Goal: Book appointment/travel/reservation

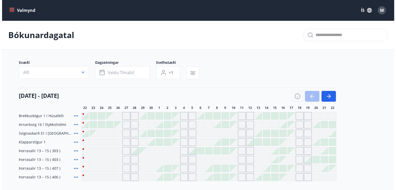
scroll to position [44, 0]
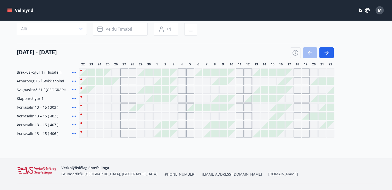
click at [272, 35] on div "Svæði Allt Dagsetningar Veldu tímabil Svefnstæði +1" at bounding box center [196, 26] width 358 height 21
click at [324, 53] on icon "button" at bounding box center [326, 53] width 6 height 6
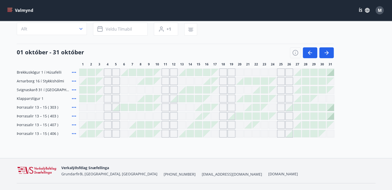
click at [283, 90] on div "Gráir dagar eru ekki bókanlegir" at bounding box center [281, 90] width 8 height 8
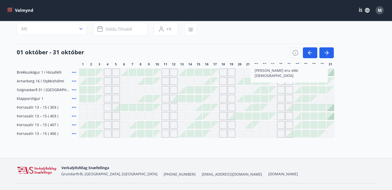
click at [306, 90] on div at bounding box center [305, 89] width 7 height 7
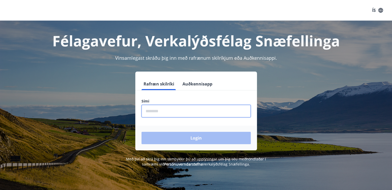
click at [161, 115] on input "phone" at bounding box center [195, 111] width 109 height 13
type input "********"
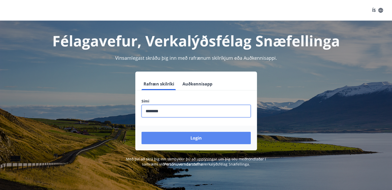
click at [174, 136] on button "Login" at bounding box center [195, 138] width 109 height 12
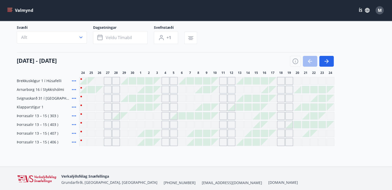
scroll to position [35, 0]
click at [171, 140] on div "Gráir dagar eru ekki bókanlegir" at bounding box center [174, 142] width 8 height 8
click at [199, 142] on div at bounding box center [198, 141] width 7 height 7
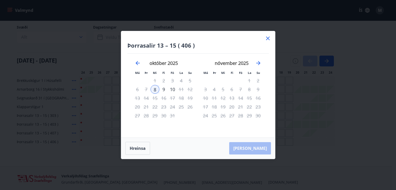
click at [266, 38] on icon at bounding box center [267, 38] width 6 height 6
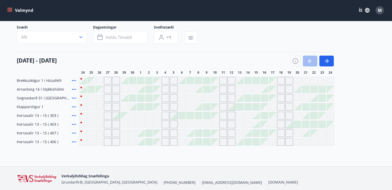
click at [116, 117] on div at bounding box center [115, 115] width 7 height 7
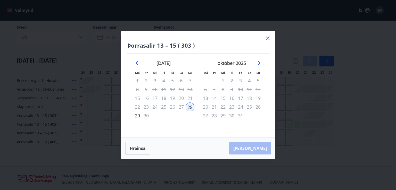
click at [270, 37] on icon at bounding box center [267, 38] width 6 height 6
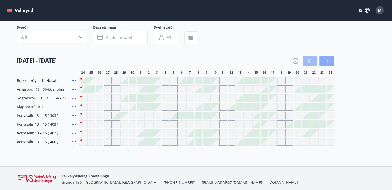
click at [327, 59] on icon "button" at bounding box center [326, 61] width 6 height 6
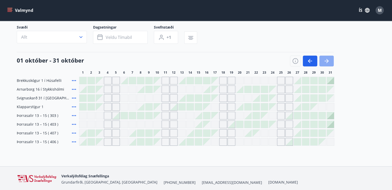
click at [331, 58] on button "button" at bounding box center [326, 61] width 14 height 11
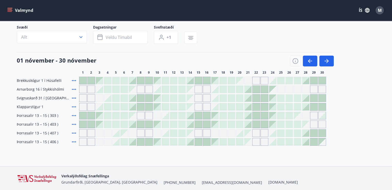
click at [75, 123] on icon at bounding box center [74, 124] width 6 height 6
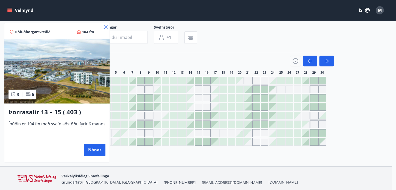
click at [107, 27] on icon at bounding box center [105, 27] width 6 height 6
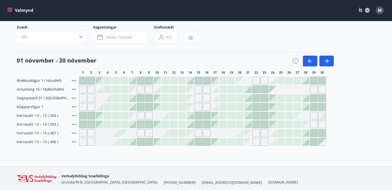
click at [73, 131] on icon at bounding box center [74, 133] width 6 height 6
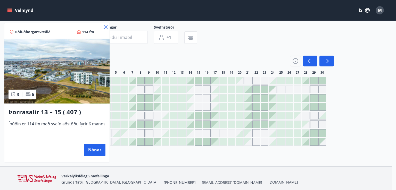
click at [105, 26] on icon at bounding box center [106, 27] width 4 height 4
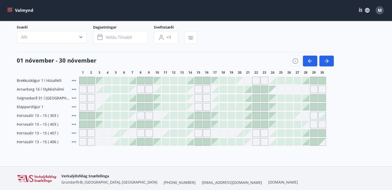
click at [74, 140] on icon at bounding box center [74, 142] width 6 height 6
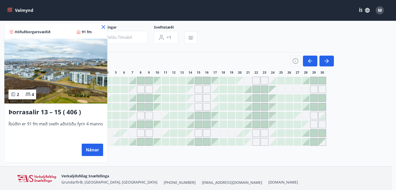
click at [102, 25] on icon at bounding box center [103, 27] width 6 height 6
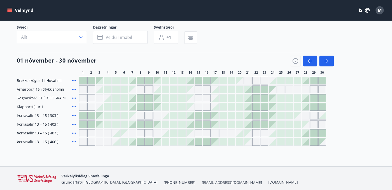
click at [75, 115] on icon at bounding box center [74, 115] width 4 height 1
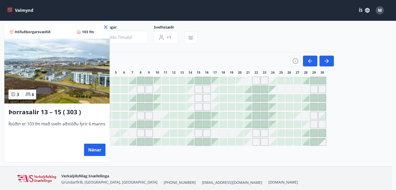
click at [105, 25] on icon at bounding box center [105, 27] width 6 height 6
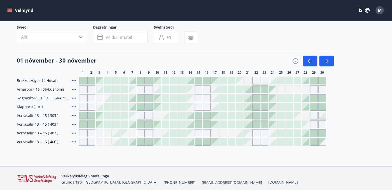
click at [75, 125] on icon at bounding box center [74, 124] width 6 height 6
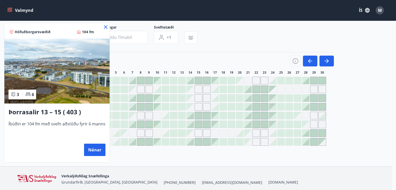
click at [104, 27] on icon at bounding box center [106, 27] width 4 height 4
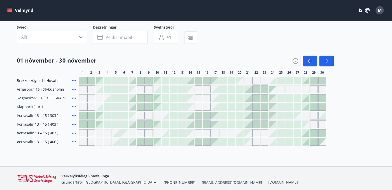
click at [75, 115] on icon at bounding box center [74, 115] width 4 height 1
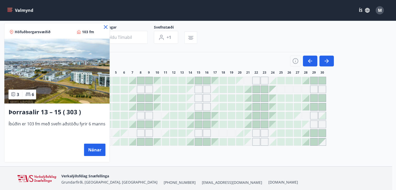
click at [105, 27] on icon at bounding box center [106, 27] width 4 height 4
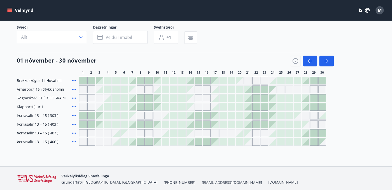
click at [74, 132] on icon at bounding box center [74, 133] width 6 height 6
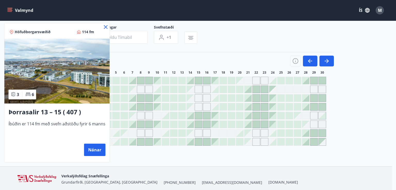
click at [116, 56] on div at bounding box center [198, 95] width 396 height 190
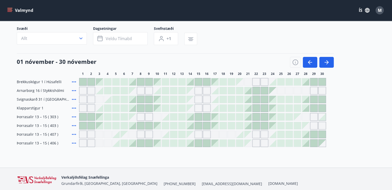
scroll to position [34, 0]
